Goal: Communication & Community: Answer question/provide support

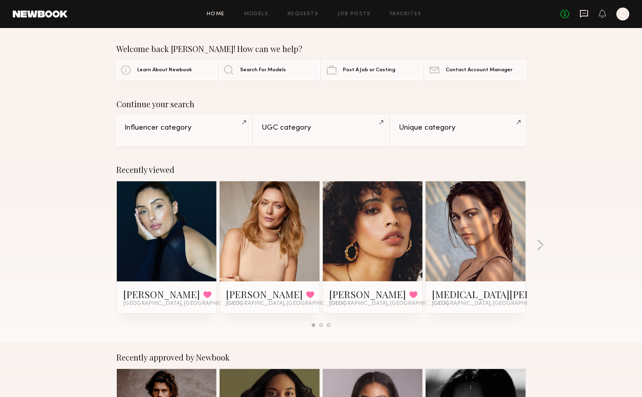
click at [586, 10] on icon at bounding box center [584, 14] width 8 height 8
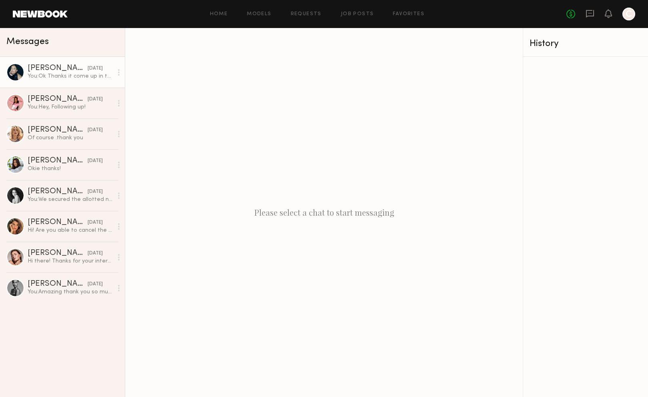
click at [58, 76] on div "You: Ok Thanks it come up in the dropbox." at bounding box center [70, 76] width 85 height 8
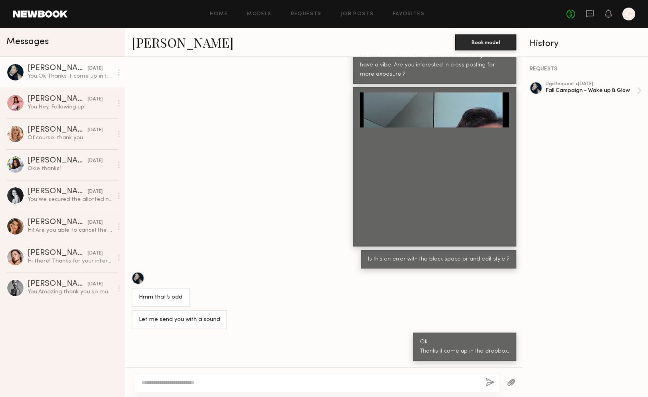
scroll to position [400, 0]
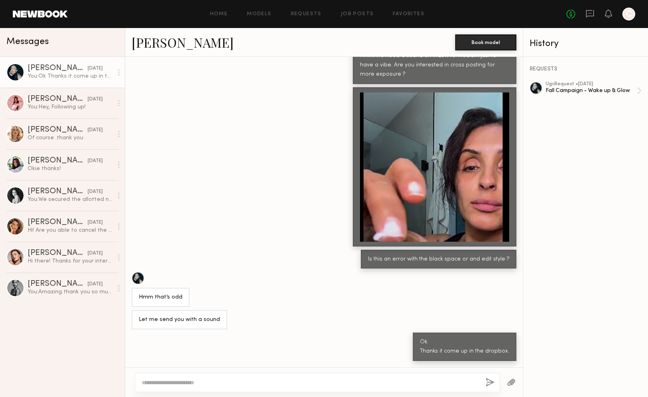
click at [630, 14] on div at bounding box center [628, 14] width 13 height 13
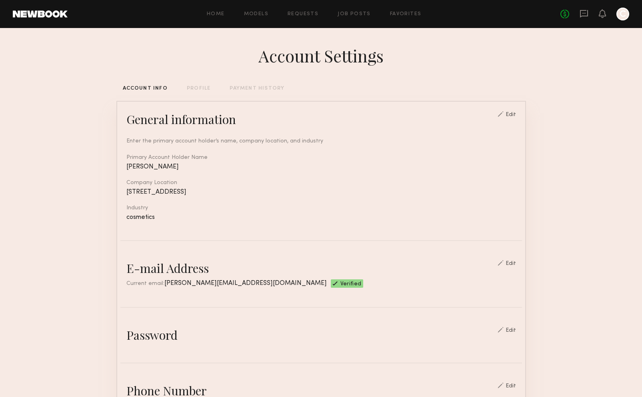
click at [303, 10] on div "Home Models Requests Job Posts Favorites Sign Out No fees up to $5,000 C" at bounding box center [348, 14] width 561 height 13
click at [305, 16] on link "Requests" at bounding box center [302, 14] width 31 height 5
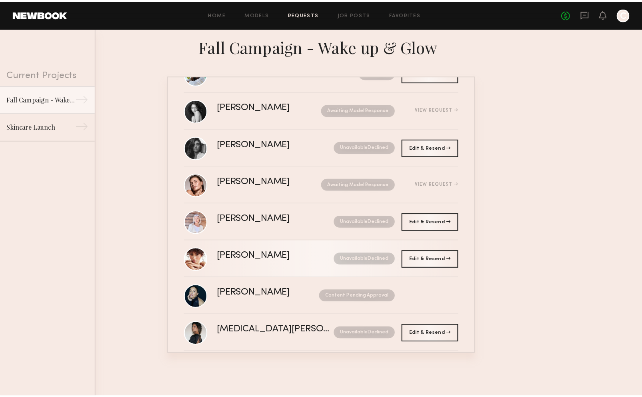
scroll to position [158, 0]
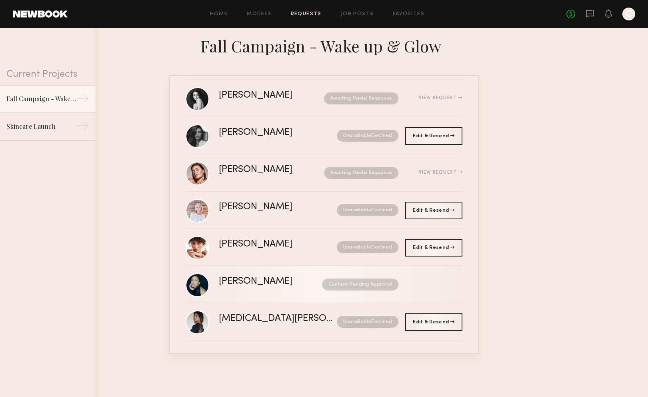
click at [387, 289] on nb-request-status "Content Pending Approval" at bounding box center [360, 284] width 76 height 12
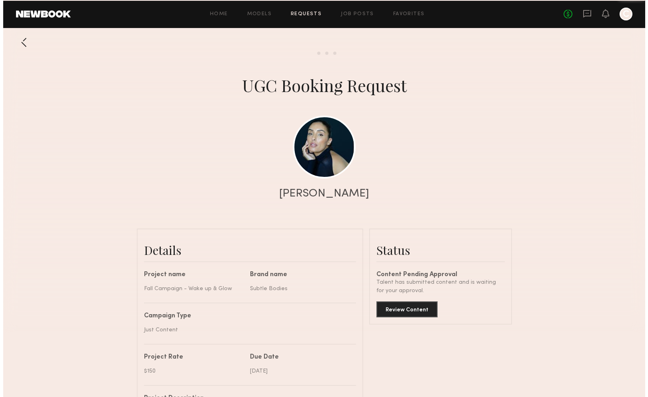
scroll to position [502, 0]
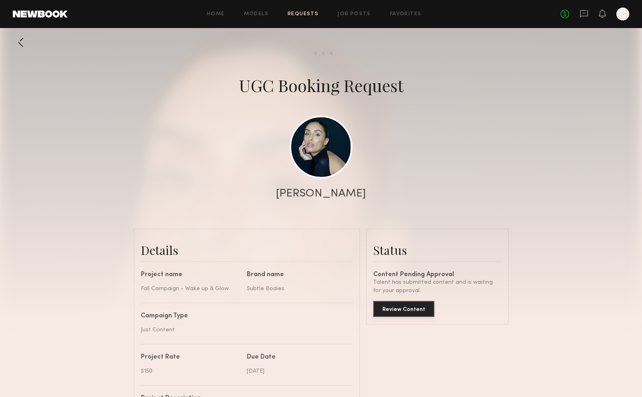
click at [397, 316] on button "Review Content" at bounding box center [403, 309] width 61 height 16
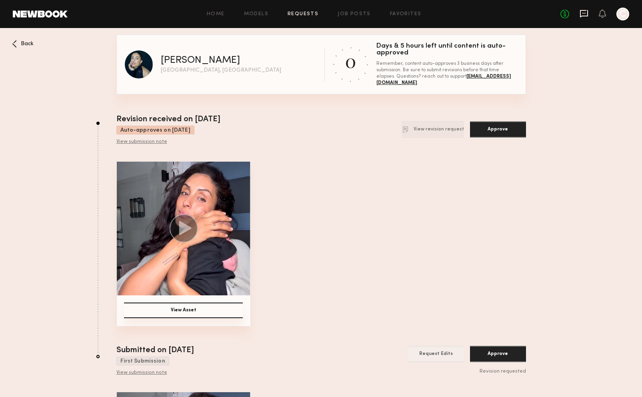
click at [588, 12] on icon at bounding box center [584, 14] width 8 height 8
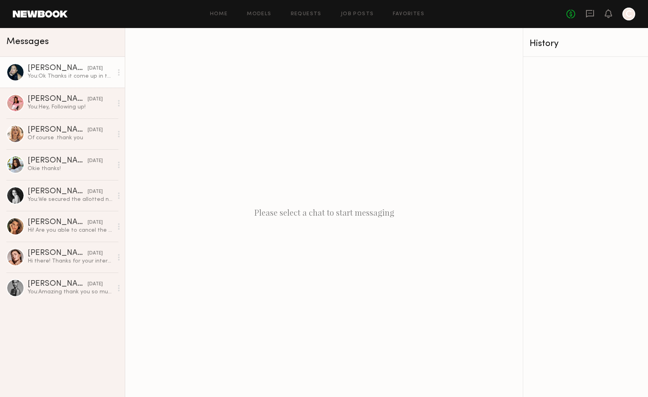
click at [62, 73] on div "You: Ok Thanks it come up in the dropbox." at bounding box center [70, 76] width 85 height 8
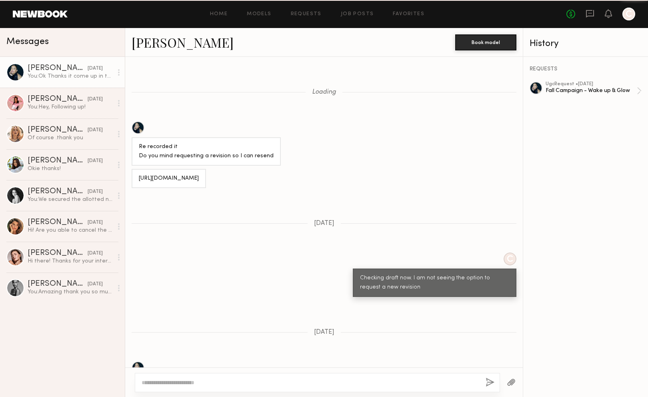
scroll to position [400, 0]
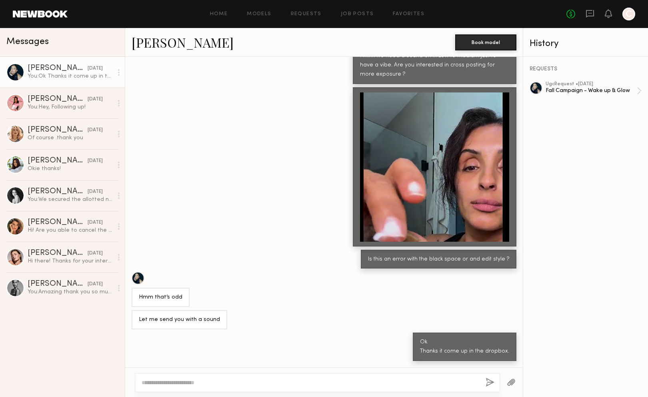
click at [280, 379] on textarea at bounding box center [309, 382] width 337 height 8
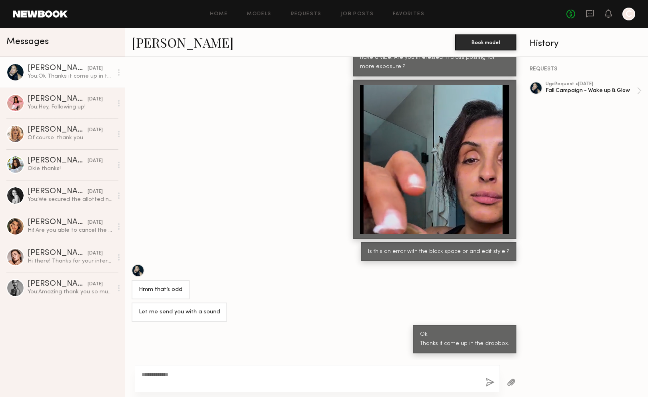
type textarea "**********"
click at [493, 382] on button "button" at bounding box center [489, 382] width 9 height 10
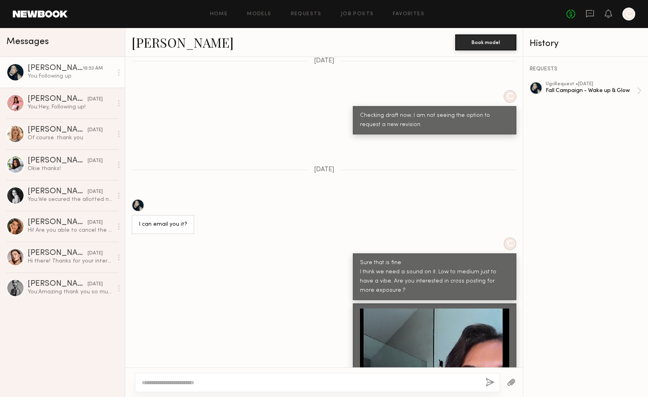
scroll to position [123, 0]
